Goal: Task Accomplishment & Management: Use online tool/utility

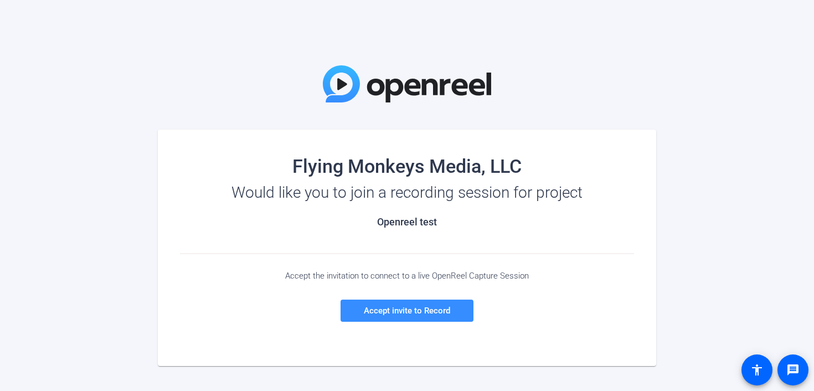
scroll to position [7, 0]
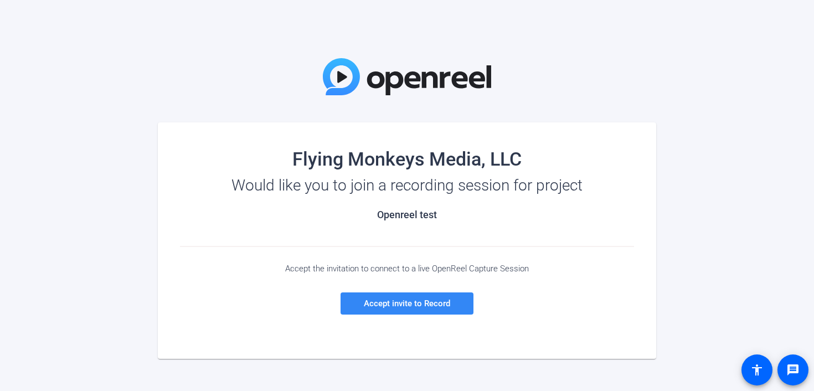
click at [442, 307] on span "Accept invite to Record" at bounding box center [407, 304] width 86 height 10
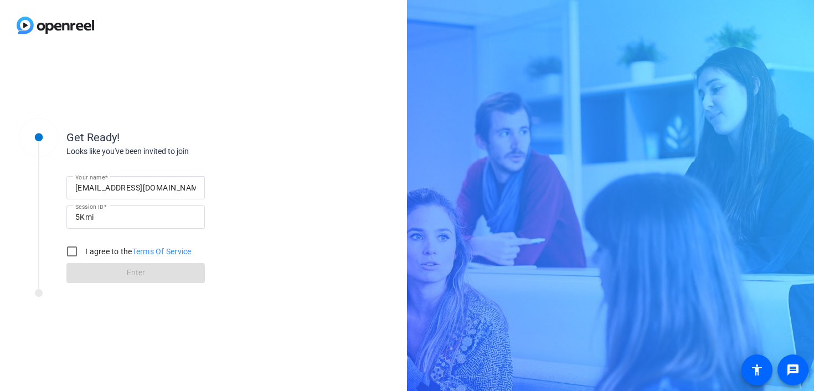
click at [99, 248] on label "I agree to the Terms Of Service" at bounding box center [137, 251] width 109 height 11
click at [83, 248] on input "I agree to the Terms Of Service" at bounding box center [72, 251] width 22 height 22
checkbox input "true"
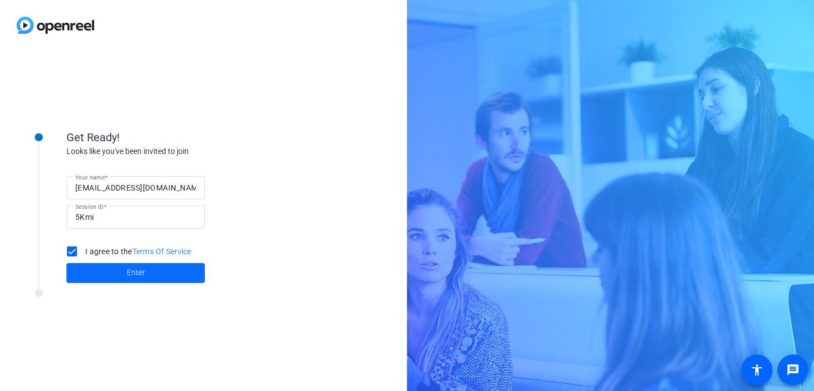
click at [106, 270] on span at bounding box center [135, 273] width 139 height 27
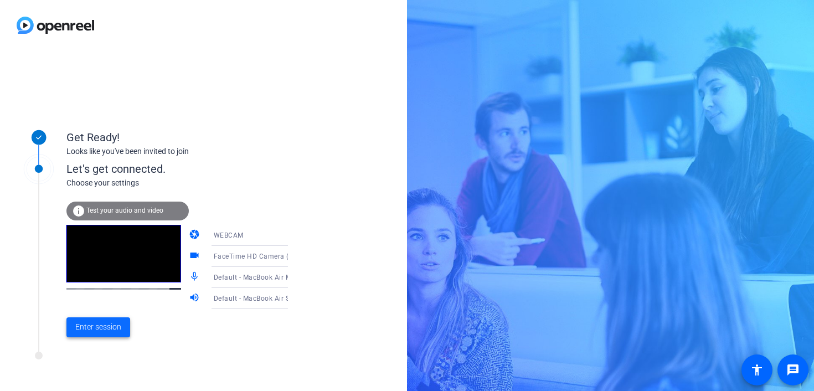
click at [104, 326] on span "Enter session" at bounding box center [98, 327] width 46 height 12
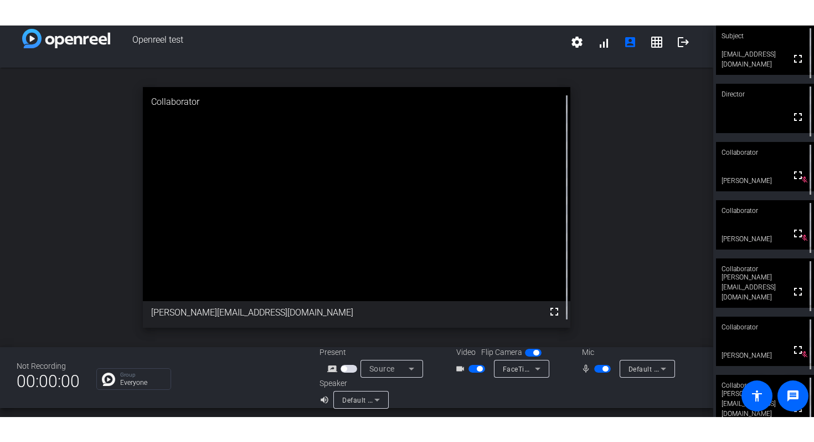
scroll to position [10, 0]
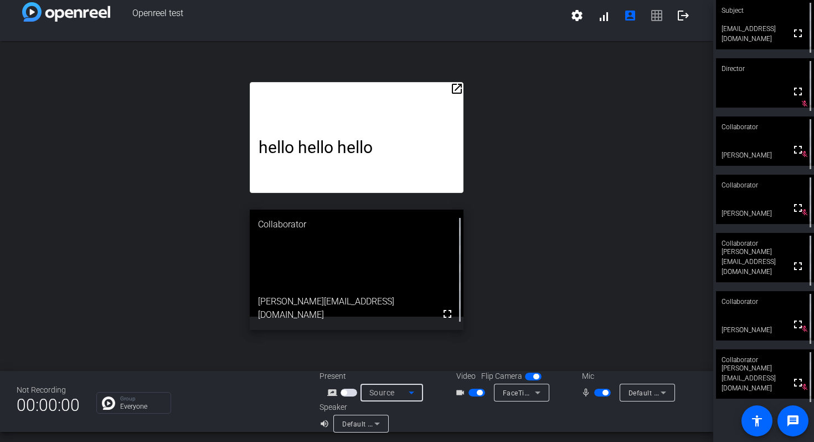
click at [384, 391] on span "Source" at bounding box center [382, 392] width 25 height 9
click at [403, 391] on div at bounding box center [407, 221] width 814 height 442
click at [344, 142] on p "hello hello hello" at bounding box center [357, 146] width 196 height 19
click at [345, 391] on span "button" at bounding box center [344, 392] width 6 height 6
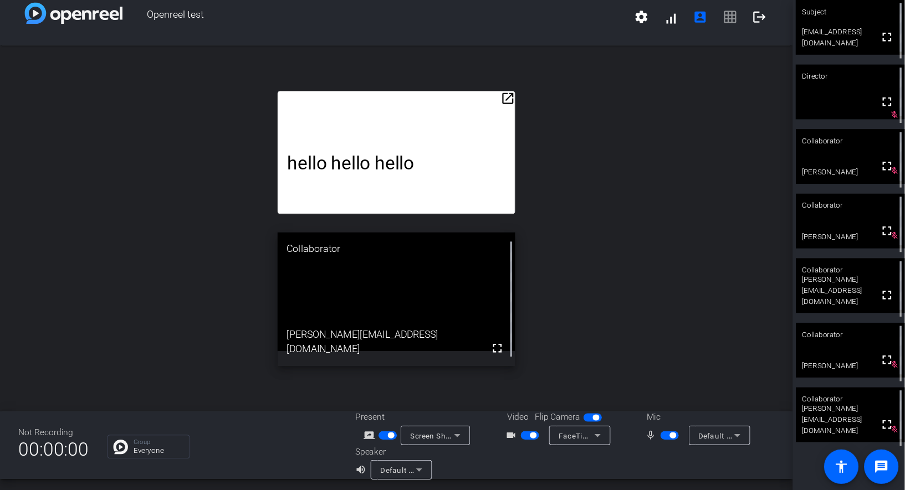
scroll to position [13, 0]
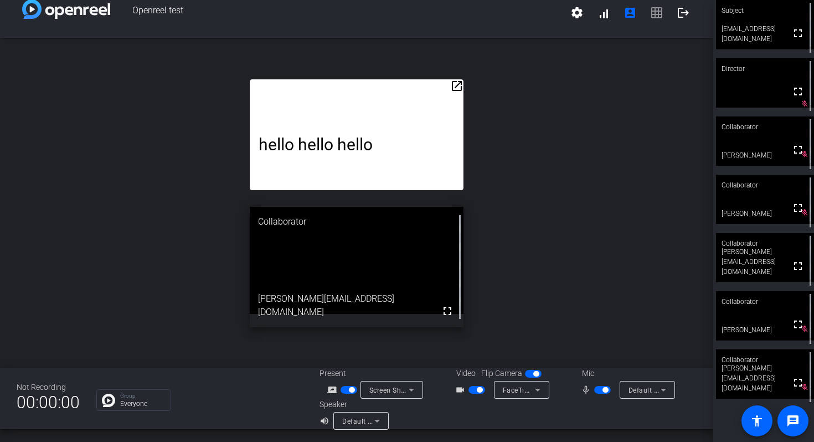
click at [458, 84] on mat-icon "open_in_new" at bounding box center [456, 85] width 13 height 13
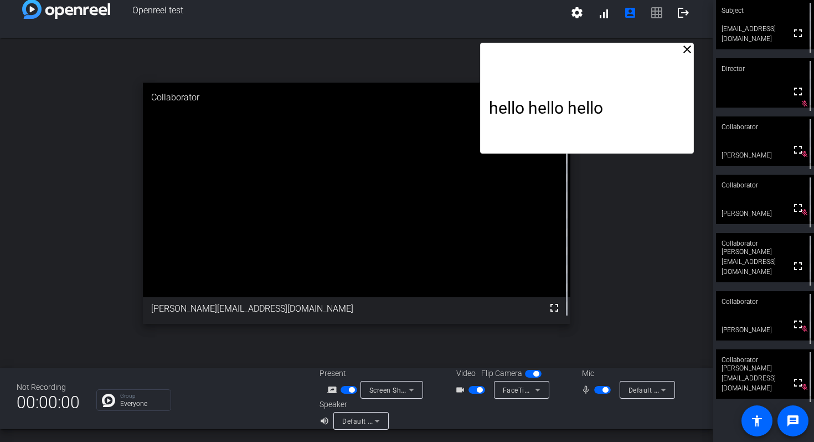
drag, startPoint x: 425, startPoint y: 88, endPoint x: 656, endPoint y: 83, distance: 230.5
click at [656, 83] on div "hello hello hello" at bounding box center [587, 98] width 214 height 111
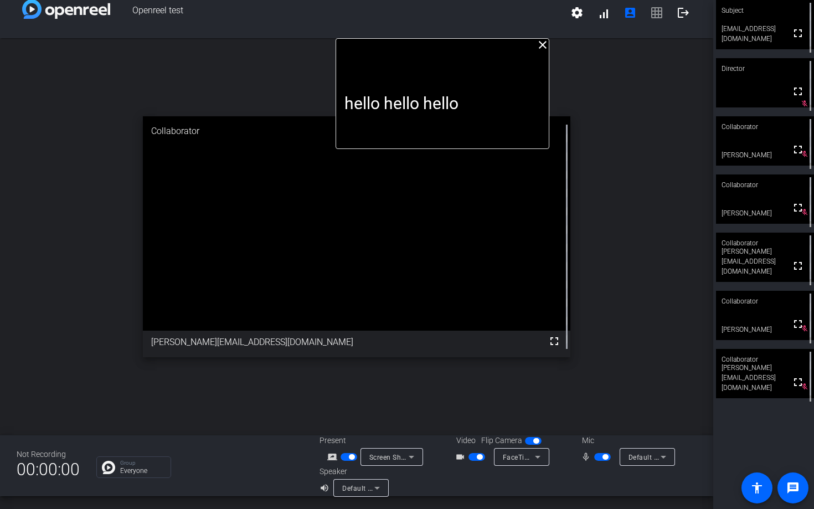
drag, startPoint x: 537, startPoint y: 75, endPoint x: 389, endPoint y: 40, distance: 152.4
click at [389, 40] on div "hello hello hello" at bounding box center [443, 93] width 214 height 111
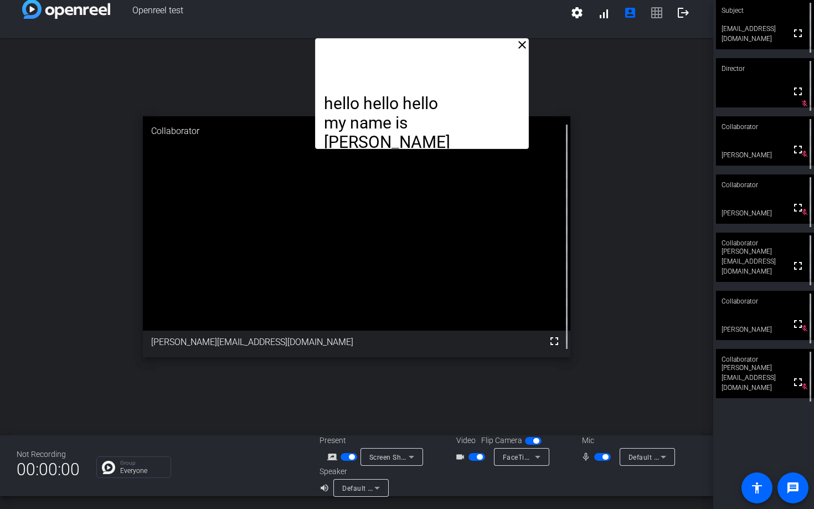
drag, startPoint x: 443, startPoint y: 74, endPoint x: 427, endPoint y: 74, distance: 16.6
click at [427, 74] on div "hello hello hello my name is [PERSON_NAME]" at bounding box center [422, 93] width 214 height 111
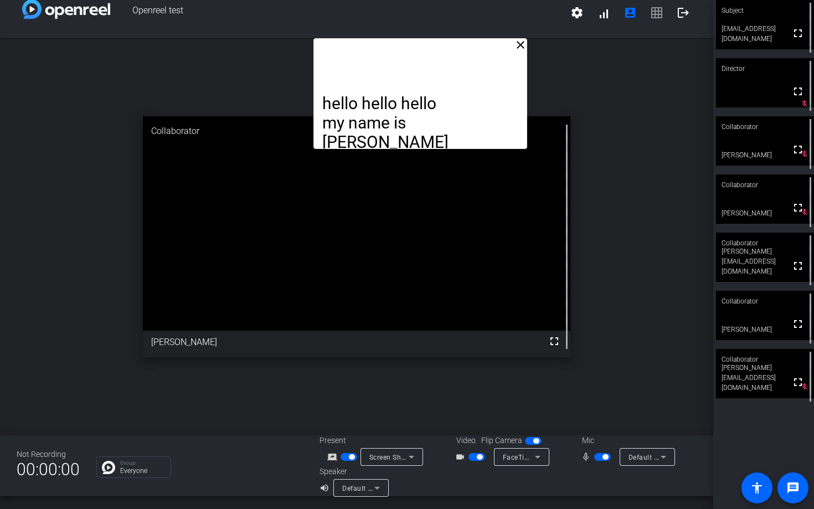
drag, startPoint x: 455, startPoint y: 92, endPoint x: 454, endPoint y: 63, distance: 28.9
click at [454, 63] on div "hello hello hello my name is [PERSON_NAME]" at bounding box center [421, 93] width 214 height 111
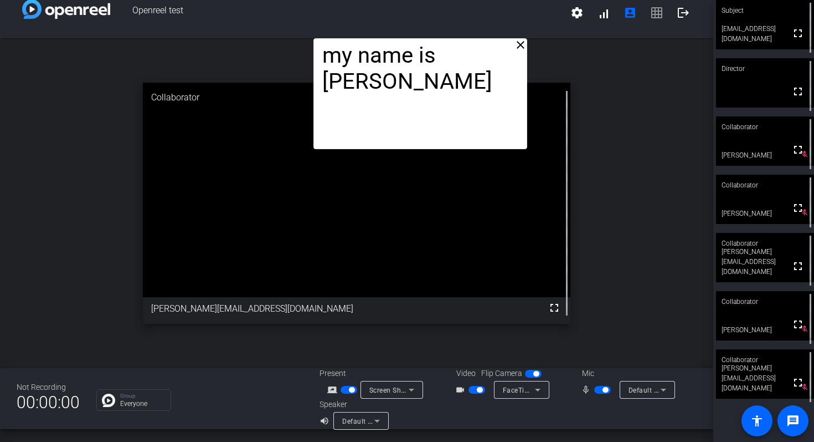
click at [522, 44] on mat-icon "close" at bounding box center [520, 44] width 13 height 13
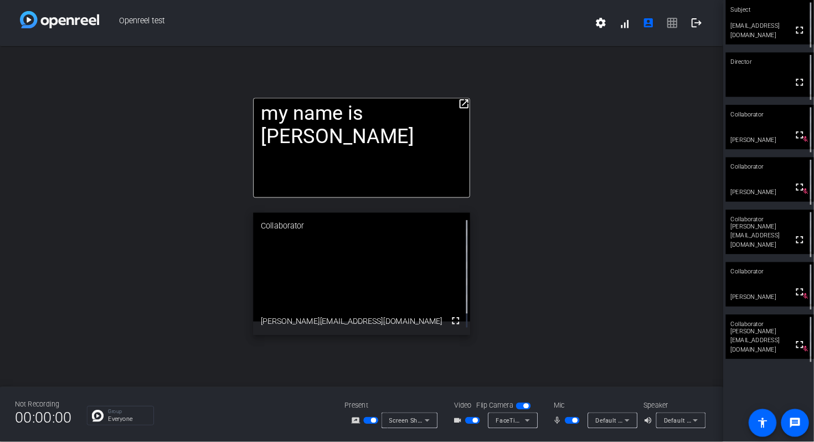
scroll to position [0, 0]
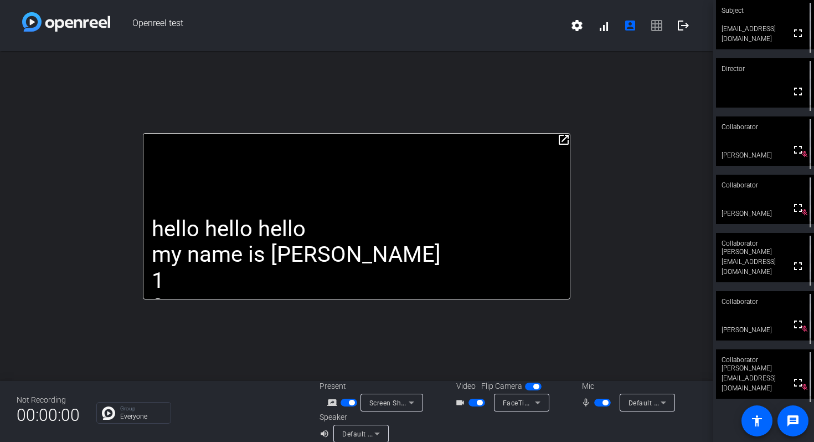
click at [563, 136] on mat-icon "open_in_new" at bounding box center [563, 139] width 13 height 13
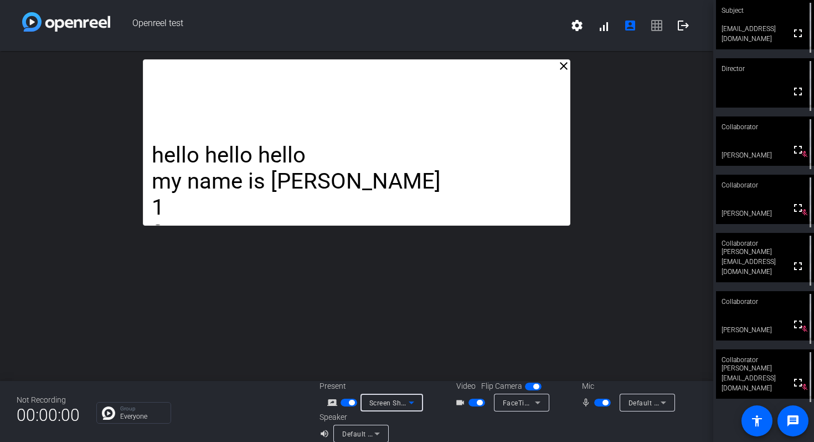
click at [390, 391] on span "Screen Sharing" at bounding box center [394, 402] width 49 height 9
click at [441, 337] on div at bounding box center [407, 221] width 814 height 442
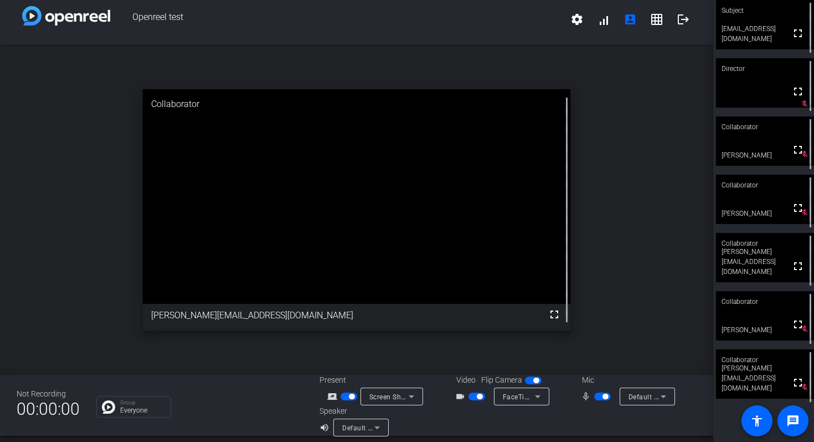
scroll to position [9, 0]
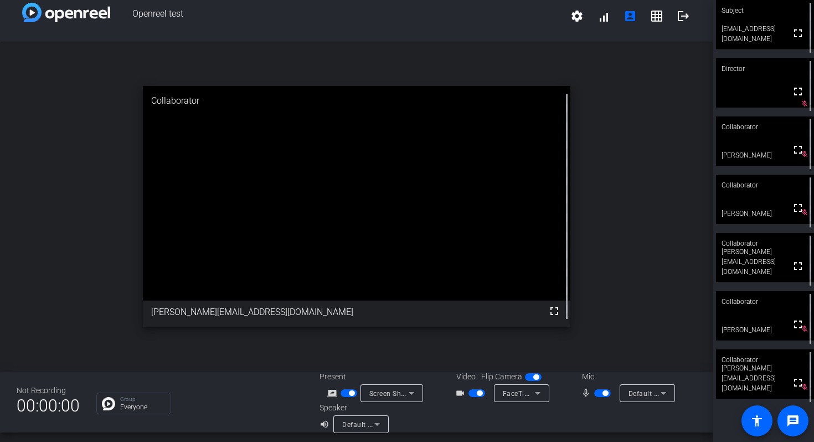
click at [381, 391] on span "Screen Sharing" at bounding box center [394, 392] width 49 height 9
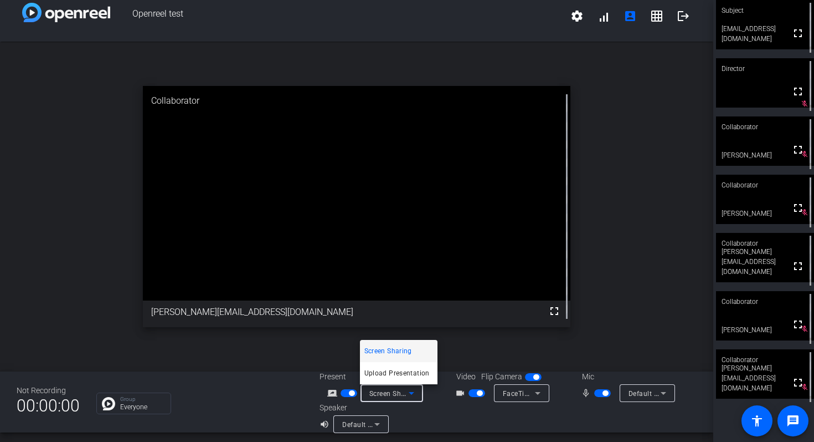
click at [439, 391] on div at bounding box center [407, 221] width 814 height 442
click at [395, 391] on span "Screen Sharing" at bounding box center [394, 392] width 49 height 9
click at [392, 371] on span "Upload Presentation" at bounding box center [397, 372] width 65 height 13
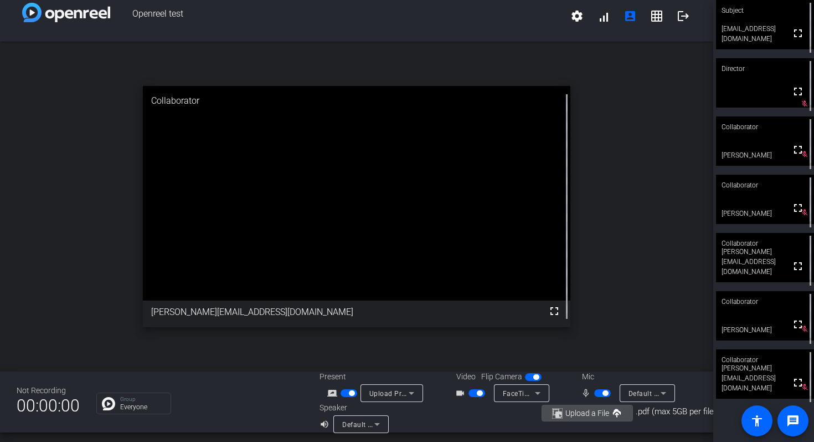
click at [569, 391] on span "Upload a File" at bounding box center [588, 413] width 44 height 8
click at [407, 391] on icon at bounding box center [411, 392] width 13 height 13
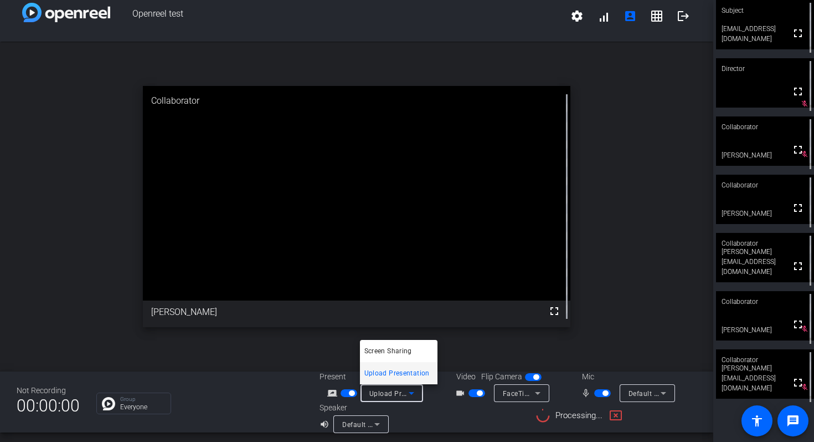
click at [437, 391] on div at bounding box center [407, 221] width 814 height 442
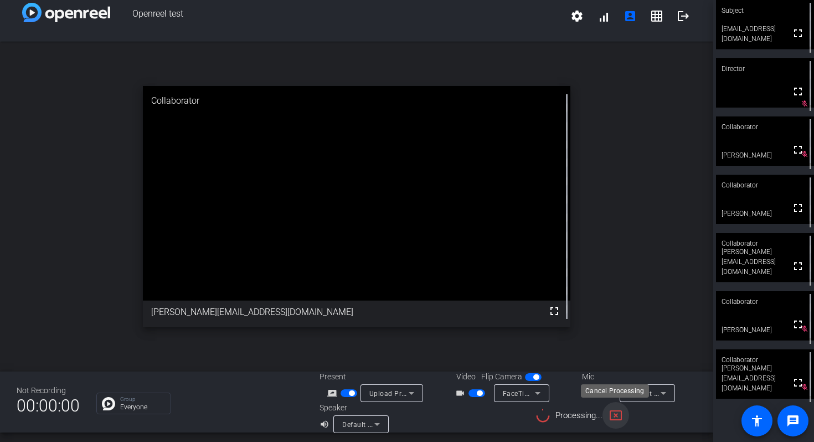
click at [614, 391] on mat-icon "cancel_presentation" at bounding box center [615, 414] width 13 height 13
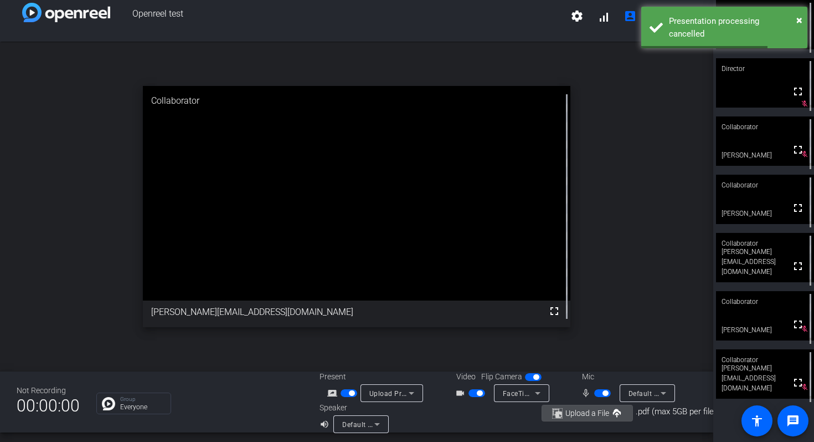
click at [606, 391] on span "Upload a File" at bounding box center [588, 413] width 44 height 8
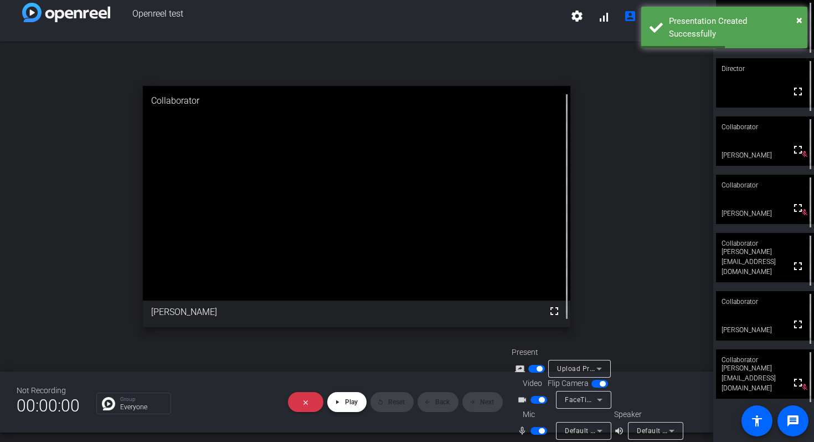
click at [352, 391] on span "Play" at bounding box center [351, 402] width 13 height 8
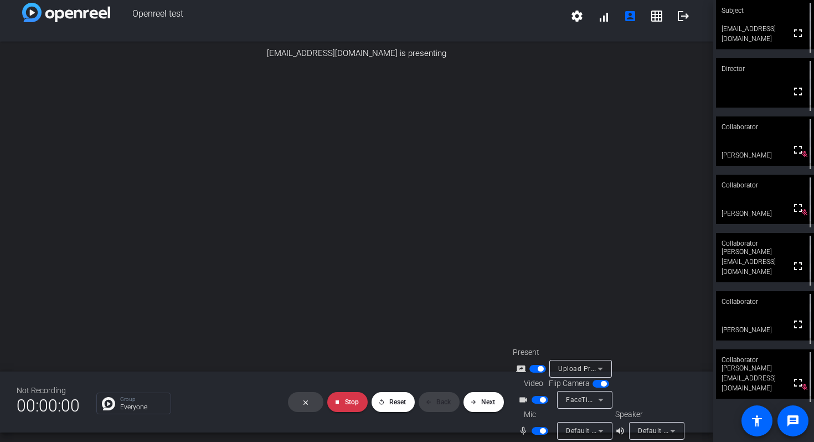
click at [664, 105] on img at bounding box center [652, 98] width 89 height 13
click at [669, 130] on img at bounding box center [652, 123] width 89 height 13
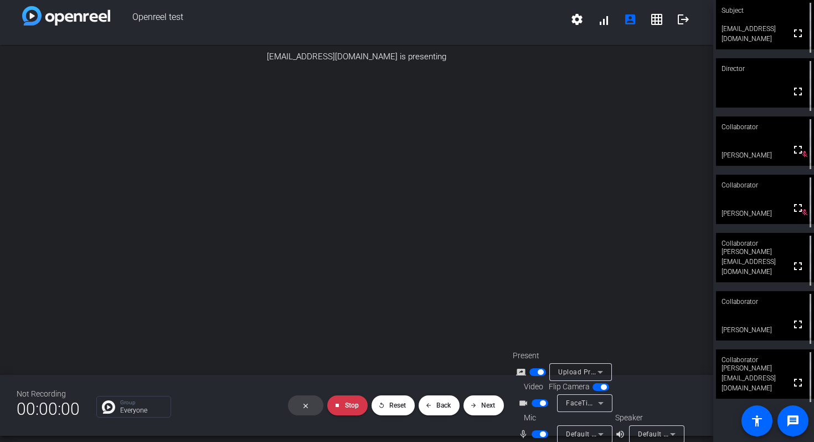
scroll to position [117, 0]
click at [663, 54] on img at bounding box center [652, 47] width 89 height 13
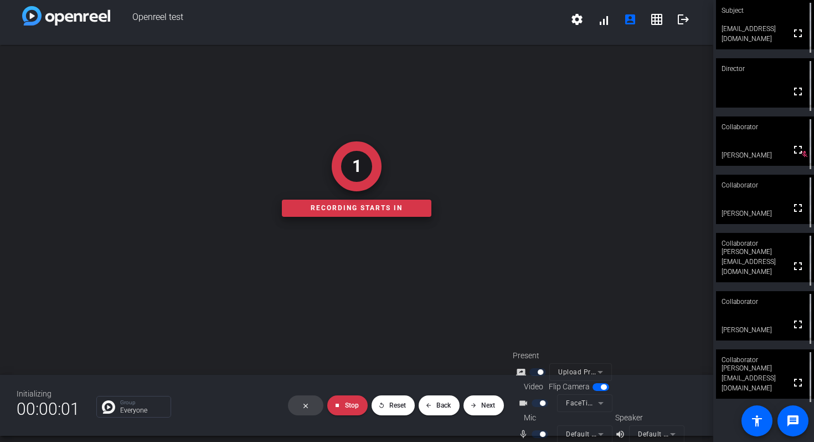
scroll to position [30, 0]
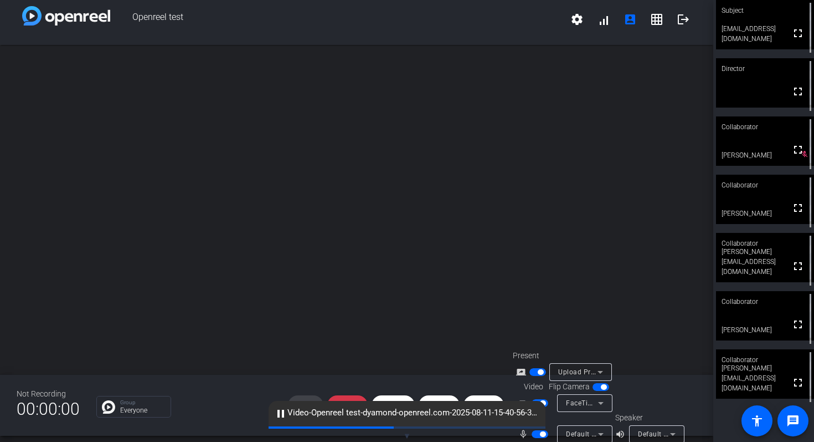
click at [663, 112] on img at bounding box center [652, 106] width 89 height 13
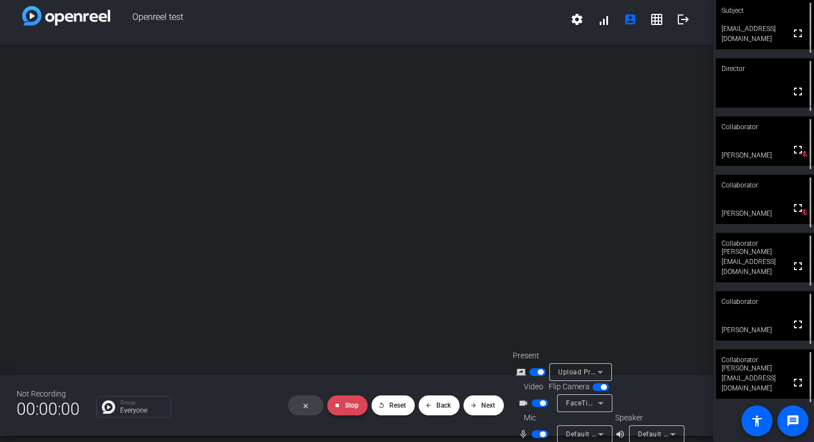
click at [337, 391] on mat-icon "stop" at bounding box center [337, 405] width 7 height 7
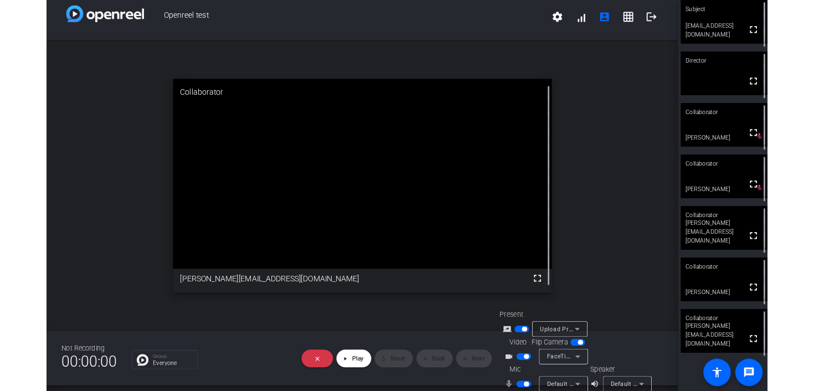
scroll to position [0, 0]
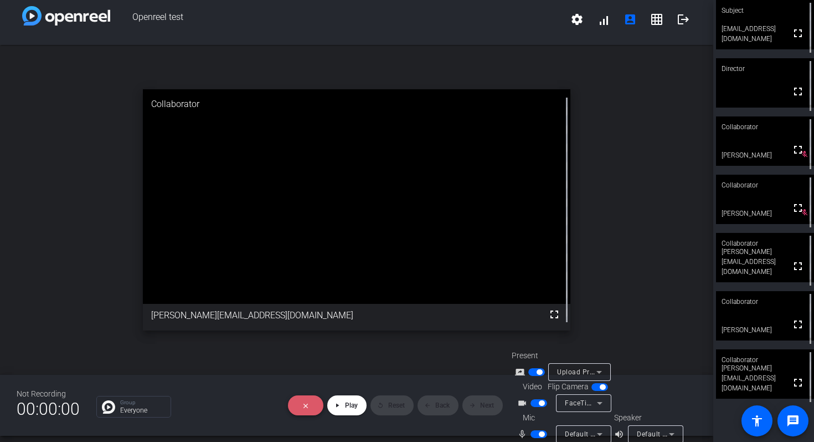
click at [307, 391] on mat-icon "close" at bounding box center [305, 405] width 7 height 7
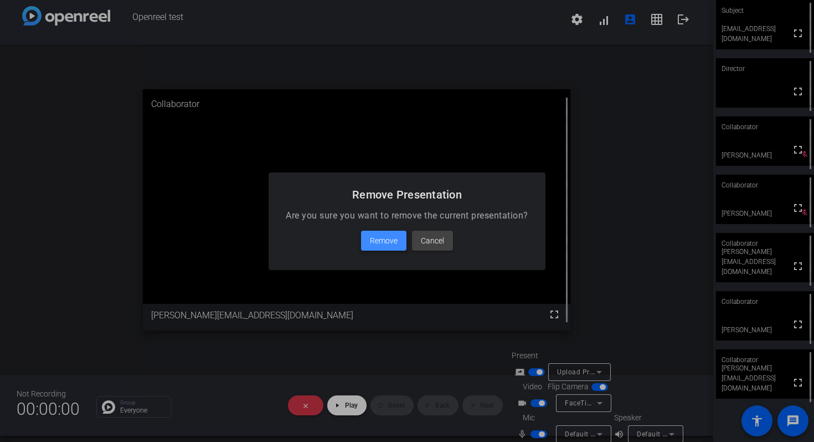
click at [384, 243] on span "Remove" at bounding box center [384, 240] width 28 height 13
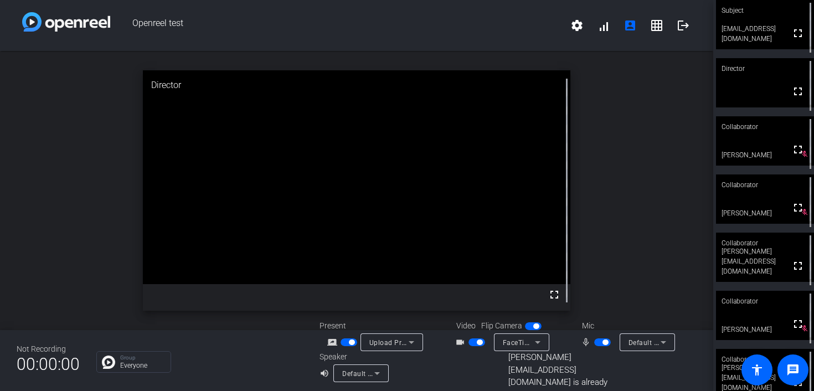
click at [604, 345] on span "button" at bounding box center [606, 343] width 6 height 6
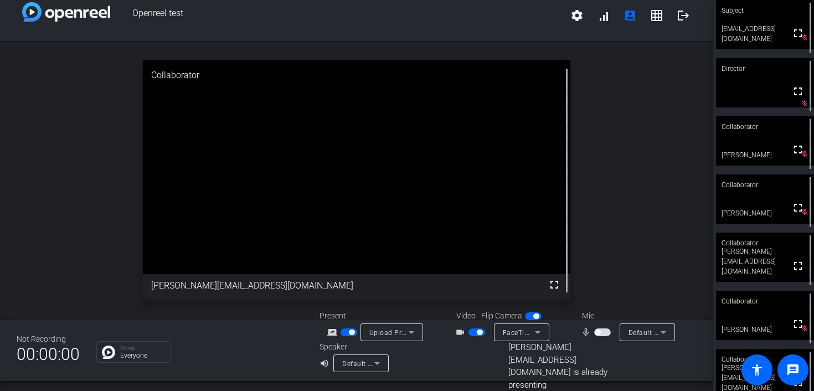
click at [598, 335] on span "button" at bounding box center [598, 333] width 6 height 6
click at [349, 335] on span "button" at bounding box center [352, 333] width 6 height 6
click at [389, 337] on span "Upload Presentation" at bounding box center [403, 332] width 67 height 9
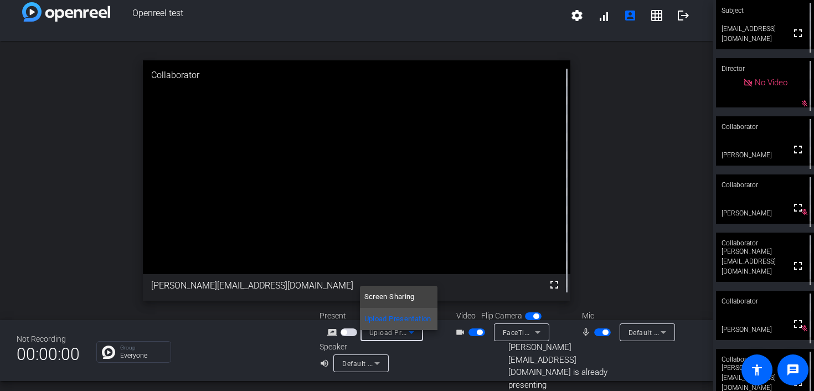
click at [443, 341] on div at bounding box center [407, 195] width 814 height 391
